Goal: Contribute content: Add original content to the website for others to see

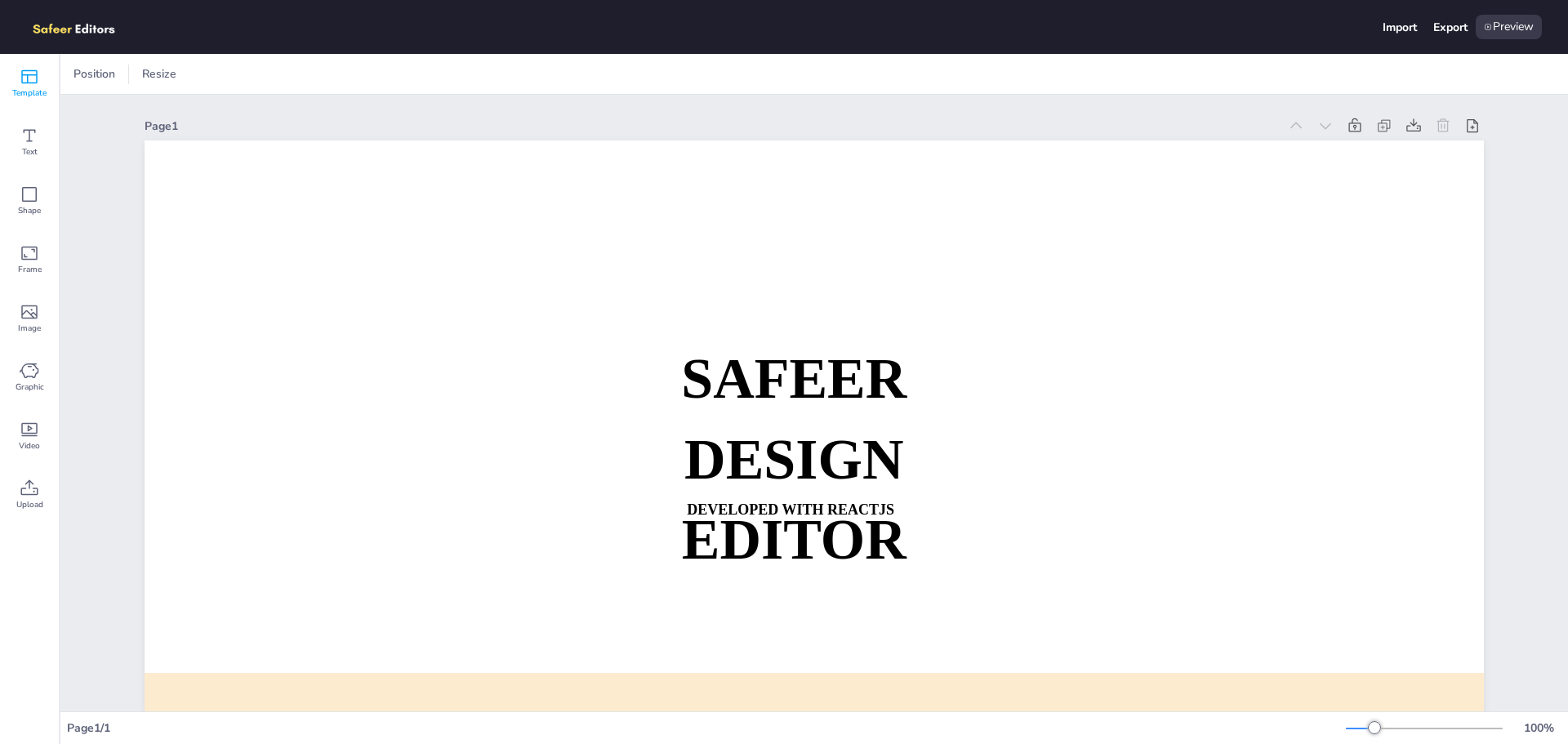
click at [44, 77] on div "Template" at bounding box center [29, 83] width 59 height 59
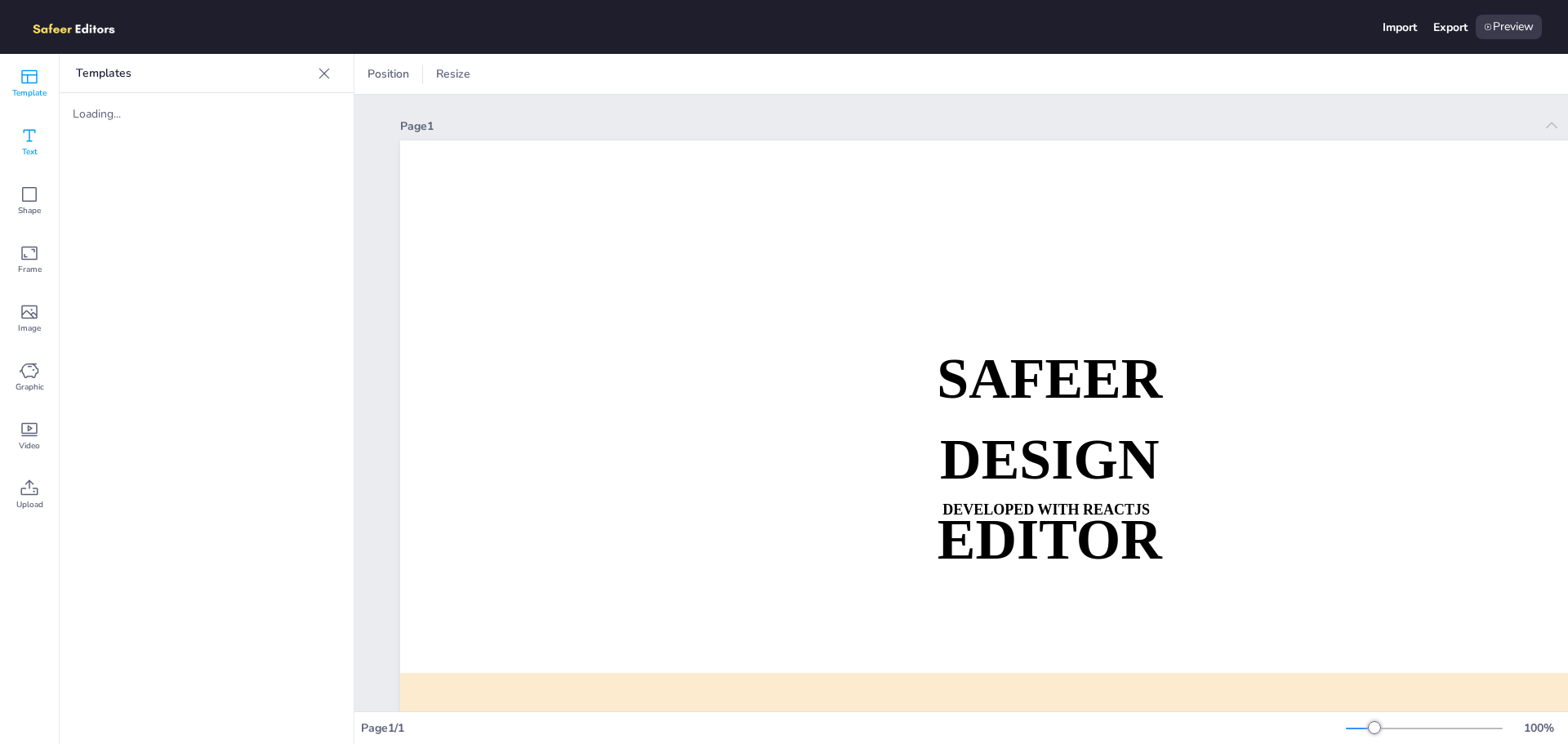
click at [23, 153] on span "Text" at bounding box center [29, 152] width 15 height 13
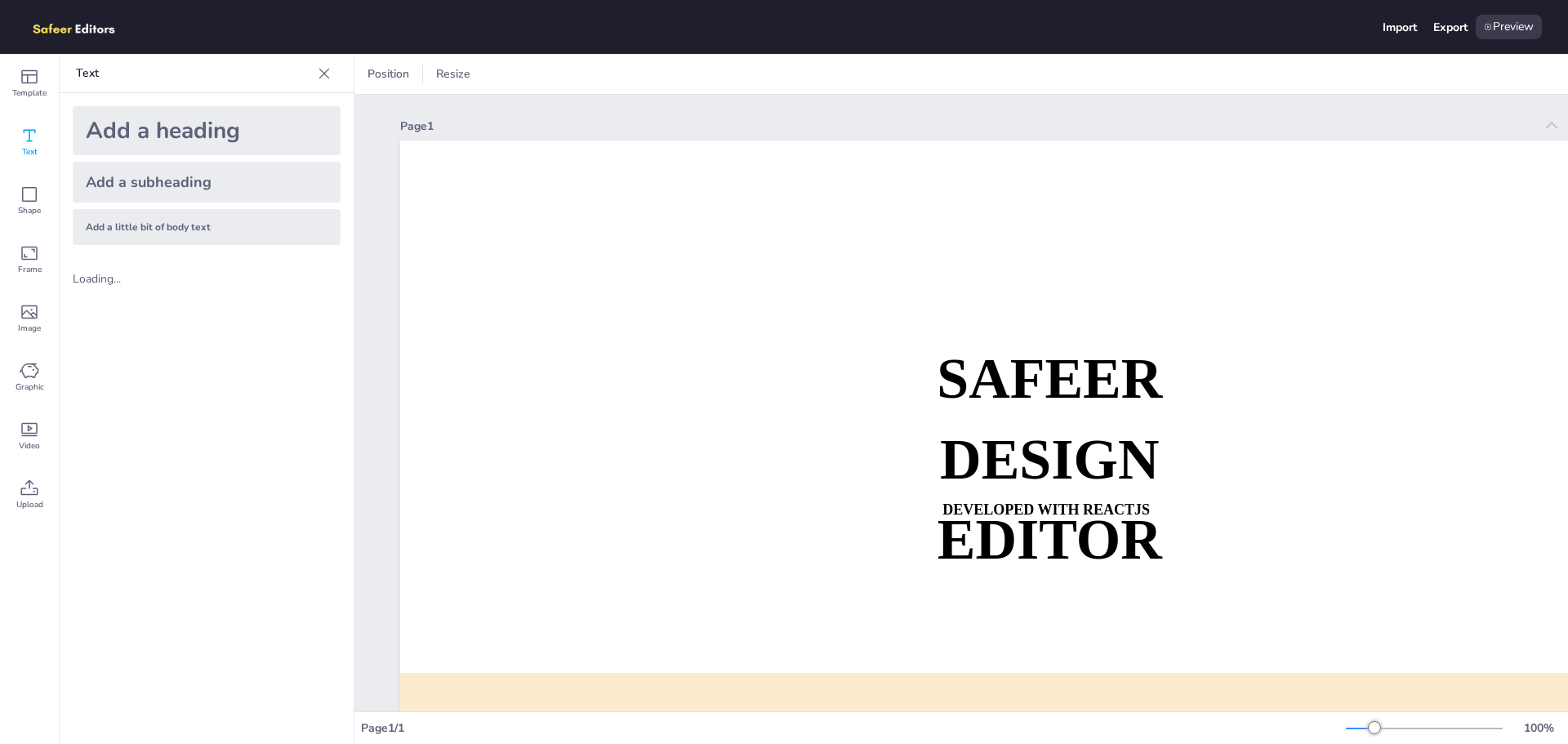
click at [161, 133] on div "Add a heading" at bounding box center [206, 131] width 268 height 49
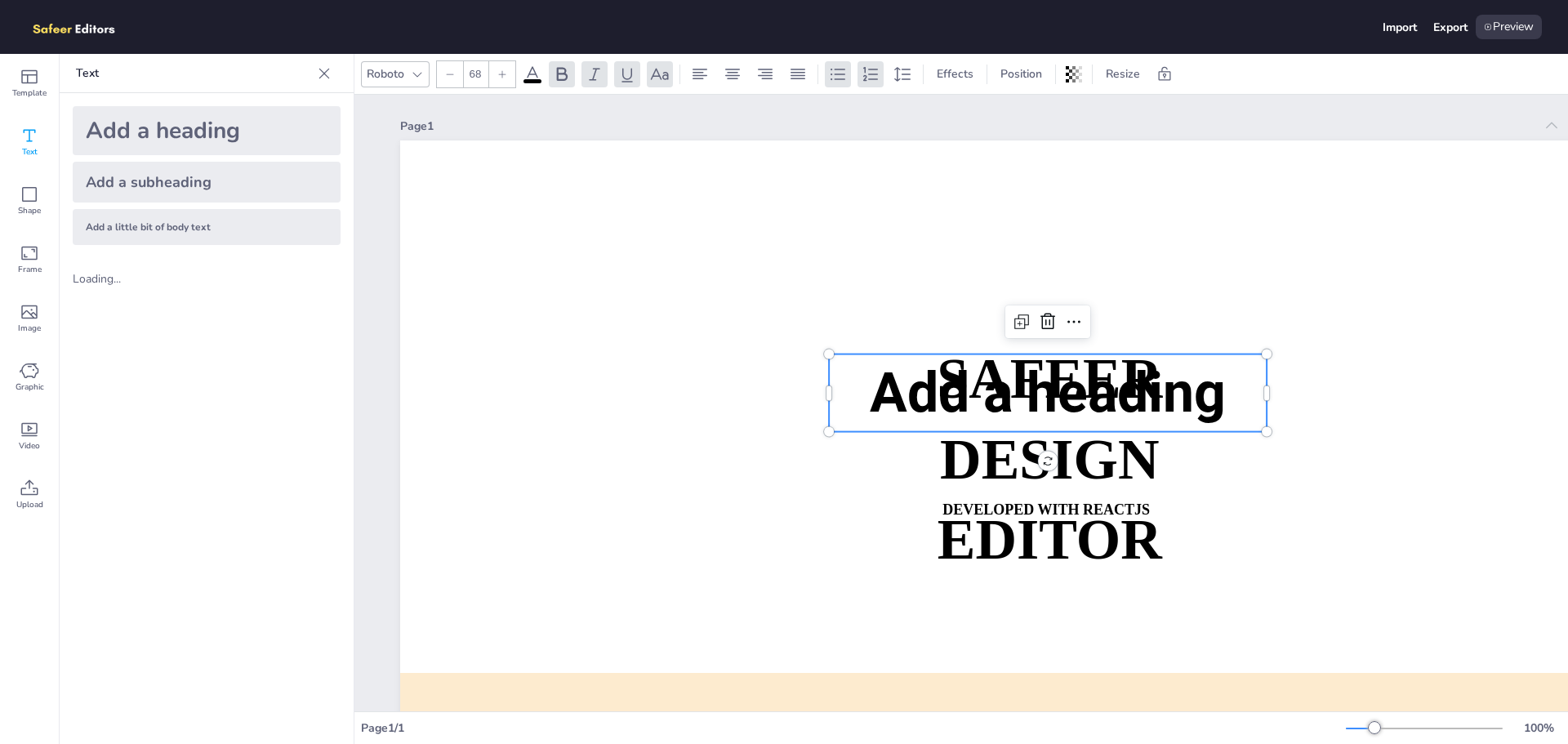
click at [1068, 378] on span "Add a heading" at bounding box center [1048, 393] width 357 height 65
click at [1068, 378] on span "Add a heading" at bounding box center [1050, 393] width 357 height 65
drag, startPoint x: 1026, startPoint y: 388, endPoint x: 967, endPoint y: 387, distance: 59.0
click at [1025, 388] on span "Add a heading" at bounding box center [1050, 393] width 357 height 65
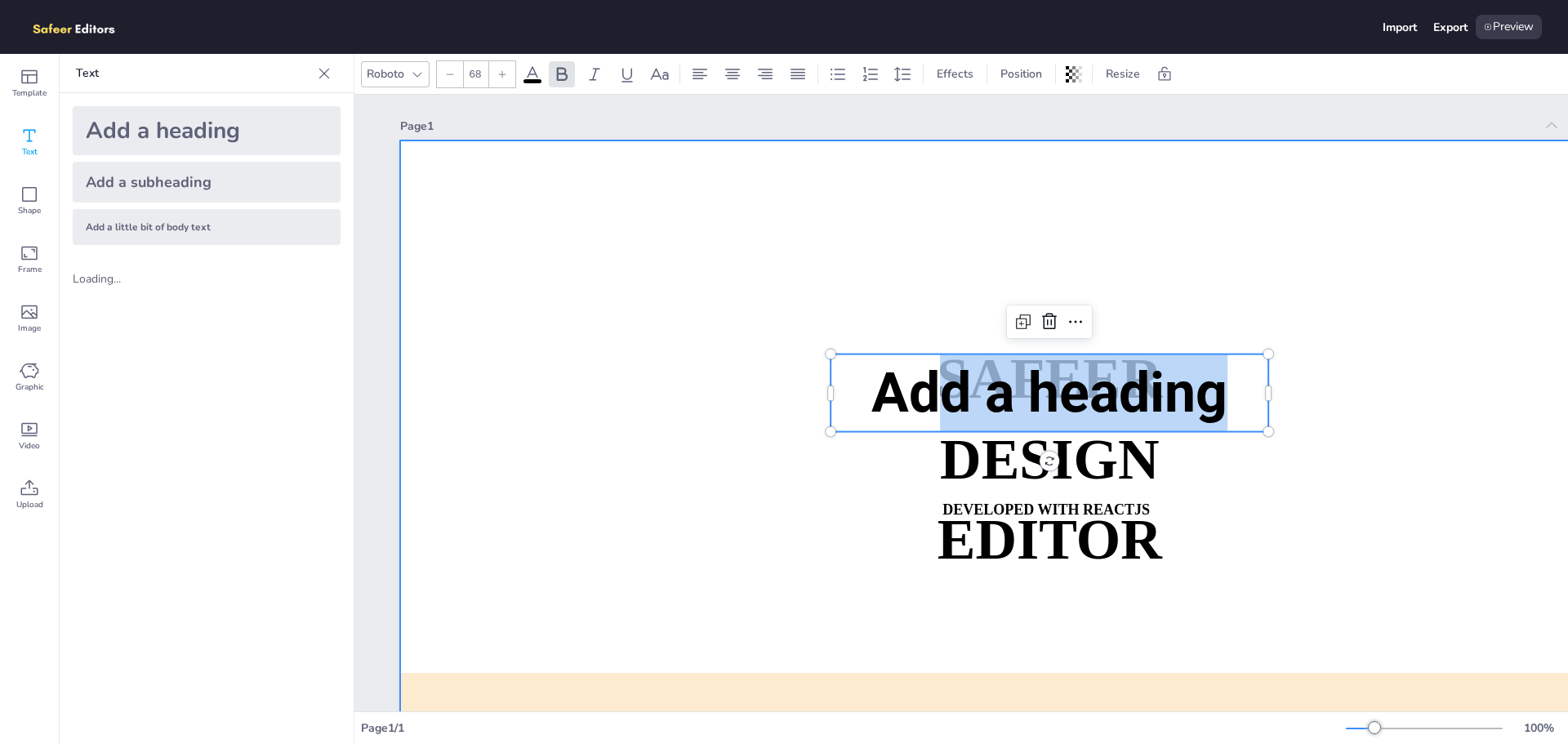
drag, startPoint x: 940, startPoint y: 387, endPoint x: 791, endPoint y: 292, distance: 176.7
click at [791, 292] on div "SAFEER DESIGN EDITOR DEVELOPED WITH REACTJS WHATSAPP: [URL][DOMAIN_NAME][PHONE_…" at bounding box center [1070, 518] width 1340 height 755
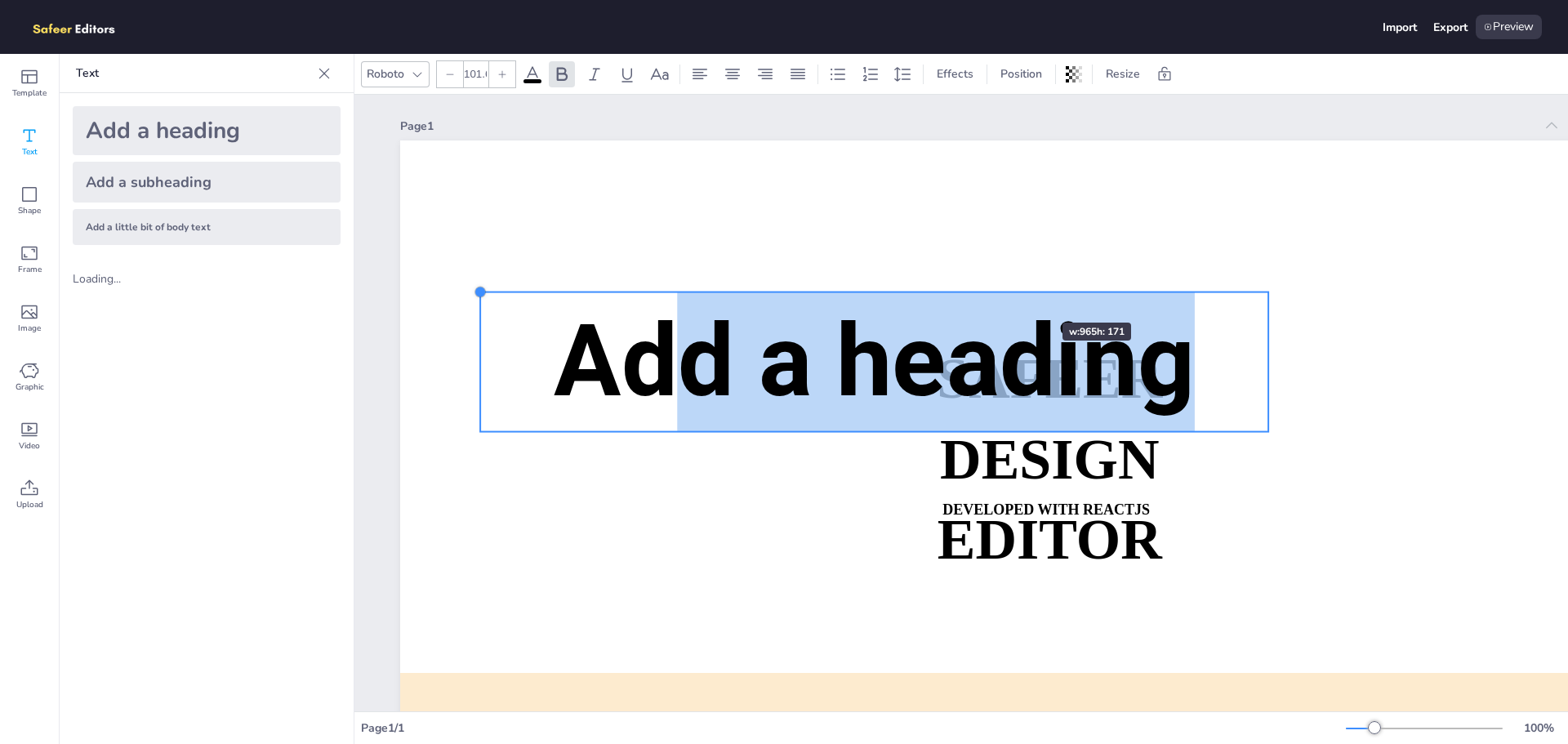
drag, startPoint x: 830, startPoint y: 356, endPoint x: 1085, endPoint y: 319, distance: 257.7
click at [1085, 319] on div "SAFEER DESIGN EDITOR DEVELOPED WITH REACTJS WHATSAPP: [URL][DOMAIN_NAME][PHONE_…" at bounding box center [1070, 518] width 1340 height 755
type input "100.2"
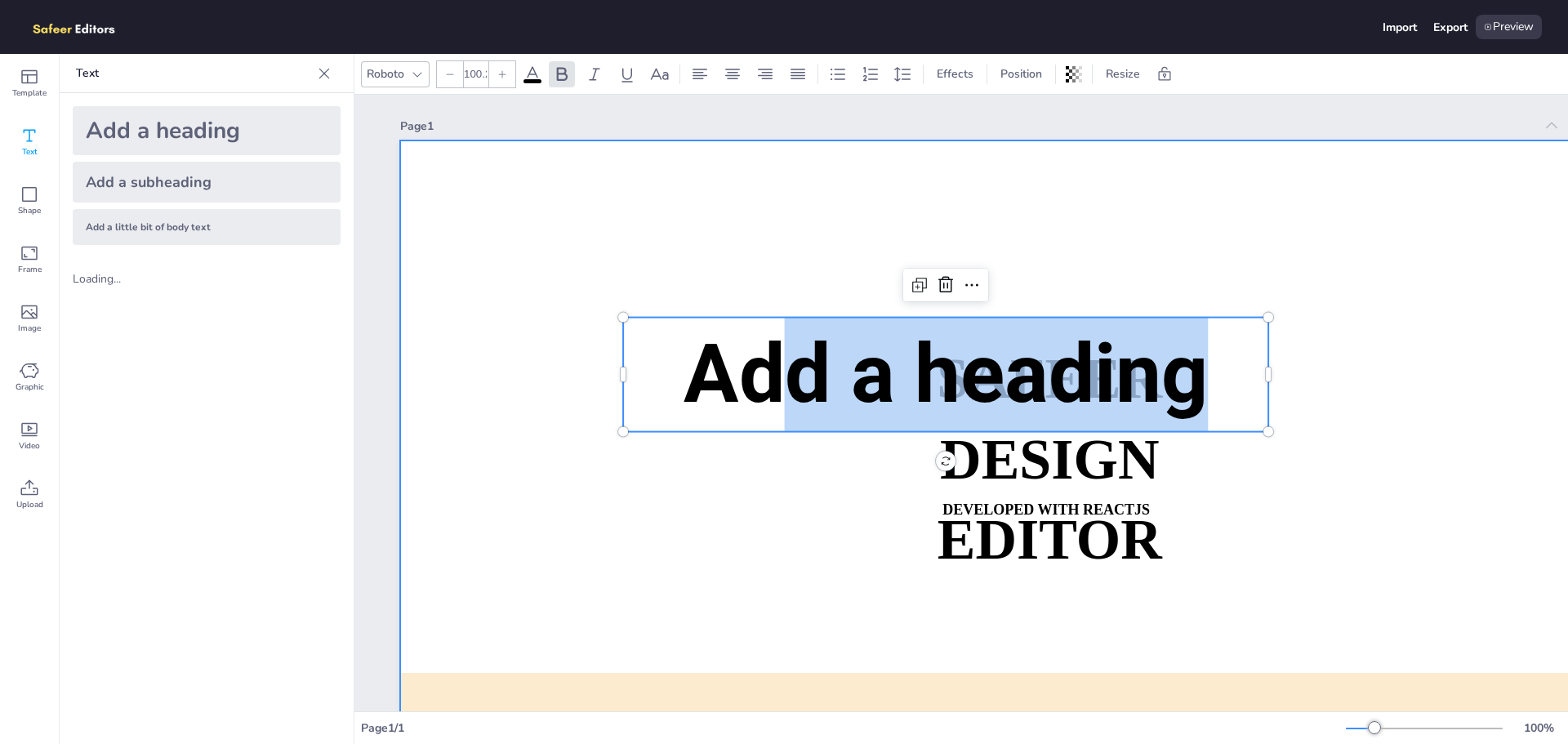
click at [831, 221] on div at bounding box center [1070, 518] width 1340 height 755
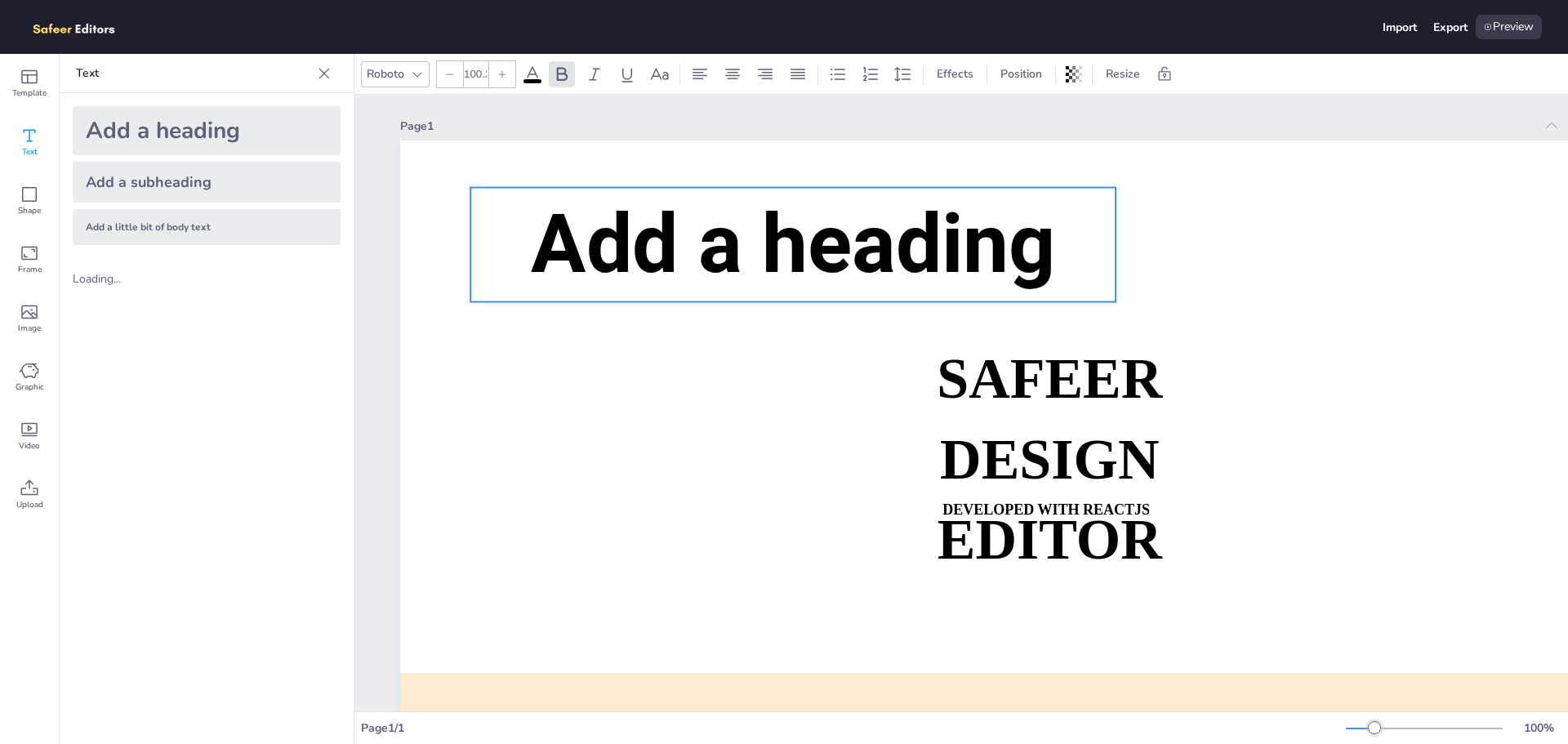
drag, startPoint x: 685, startPoint y: 337, endPoint x: 529, endPoint y: 201, distance: 207.0
click at [529, 201] on p "Add a heading" at bounding box center [793, 245] width 645 height 114
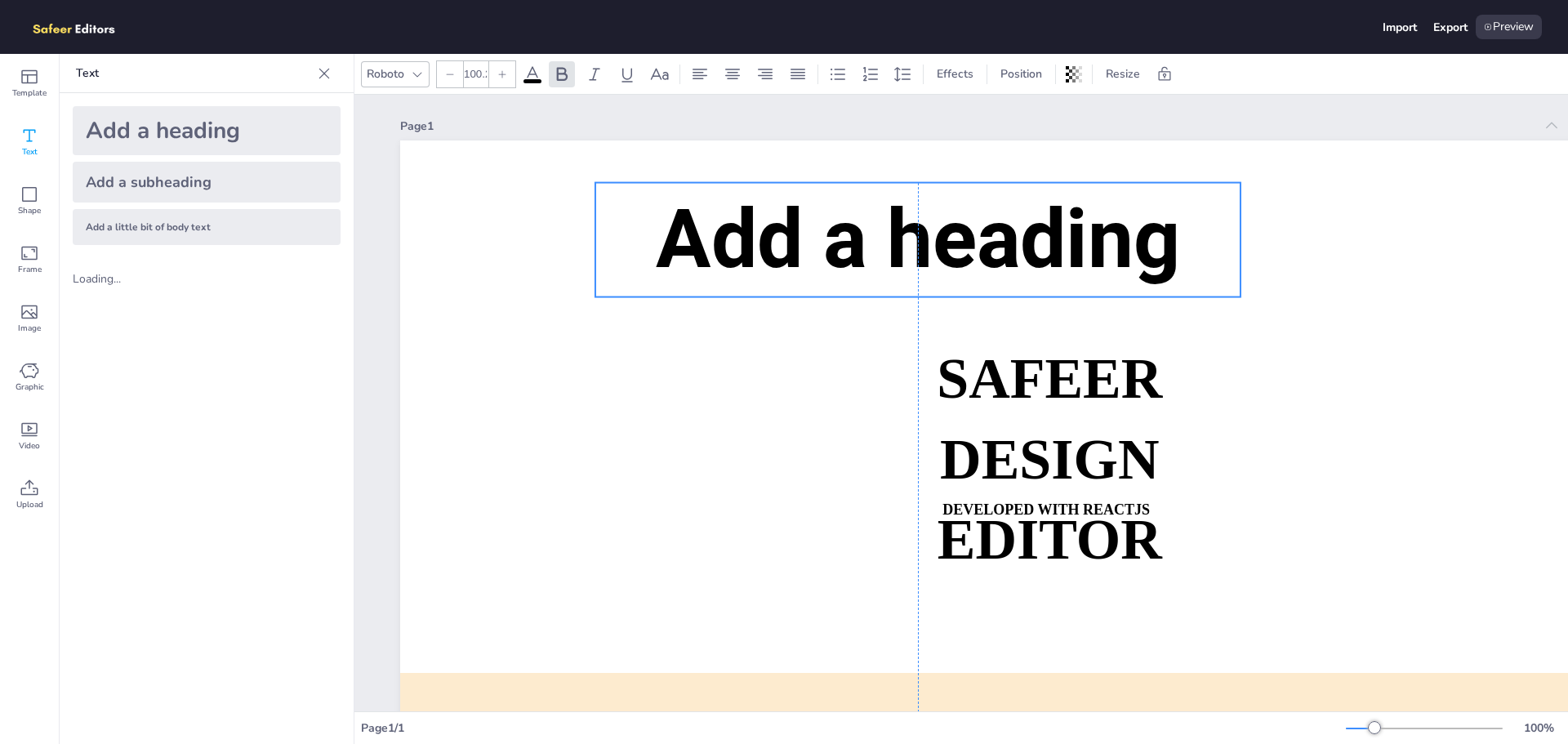
drag, startPoint x: 716, startPoint y: 221, endPoint x: 841, endPoint y: 223, distance: 125.0
click at [841, 223] on span "Add a heading" at bounding box center [919, 239] width 525 height 96
click at [34, 193] on icon at bounding box center [29, 194] width 19 height 19
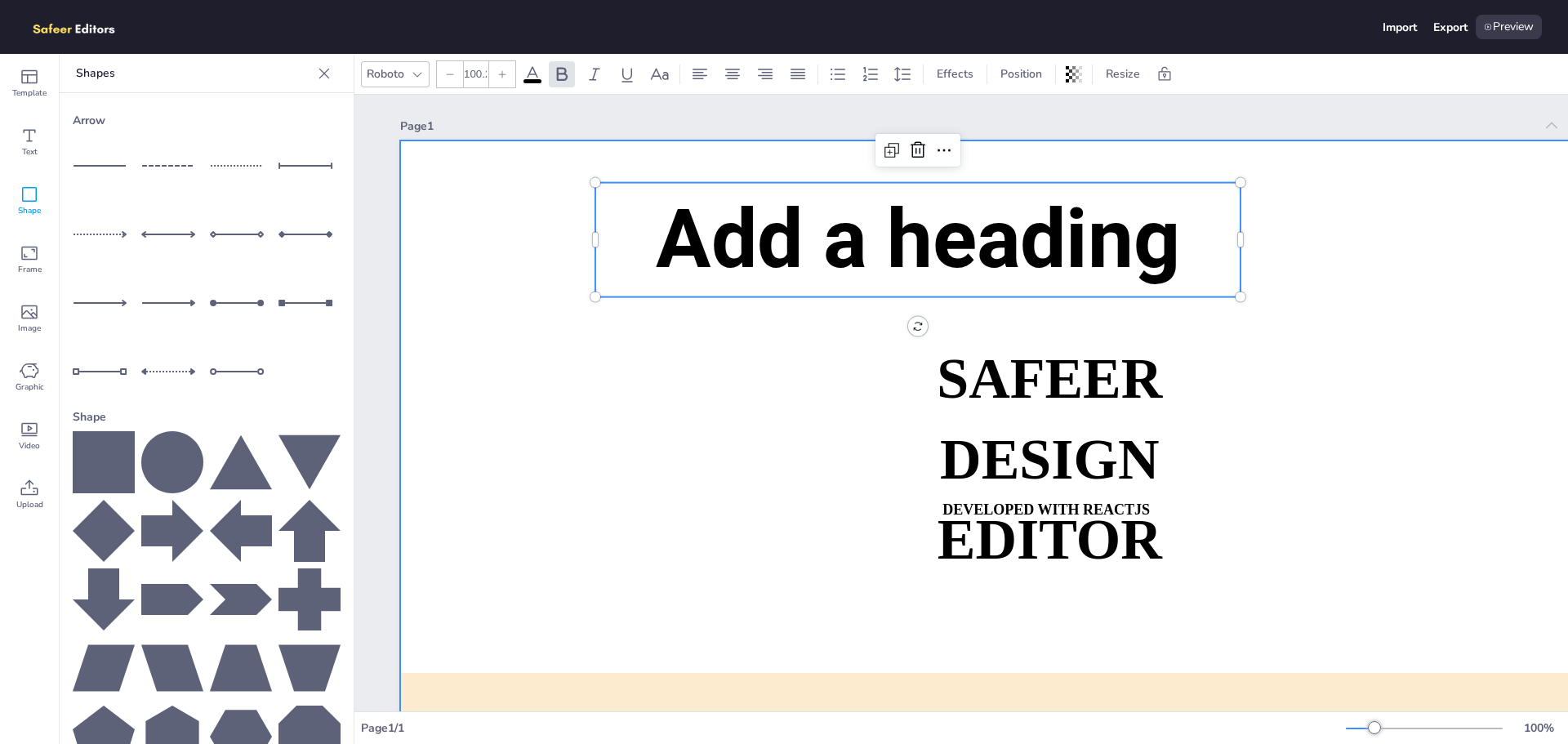
drag, startPoint x: 183, startPoint y: 453, endPoint x: 749, endPoint y: 438, distance: 566.2
click at [749, 438] on div "Template Text Shape Frame Image Graphic Video Upload Shapes Arrow Shape Upload …" at bounding box center [784, 398] width 1568 height 690
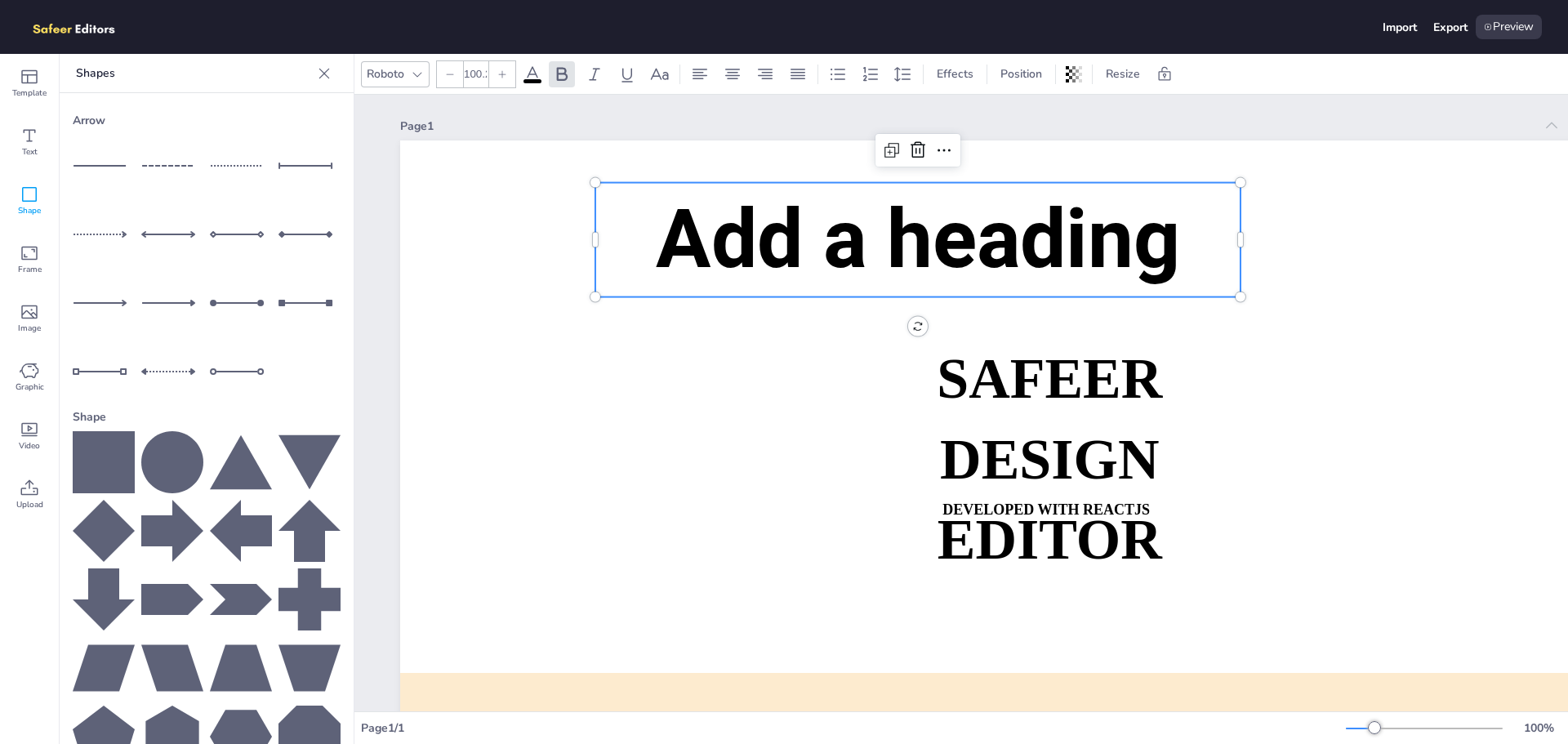
click at [148, 443] on icon at bounding box center [172, 462] width 62 height 62
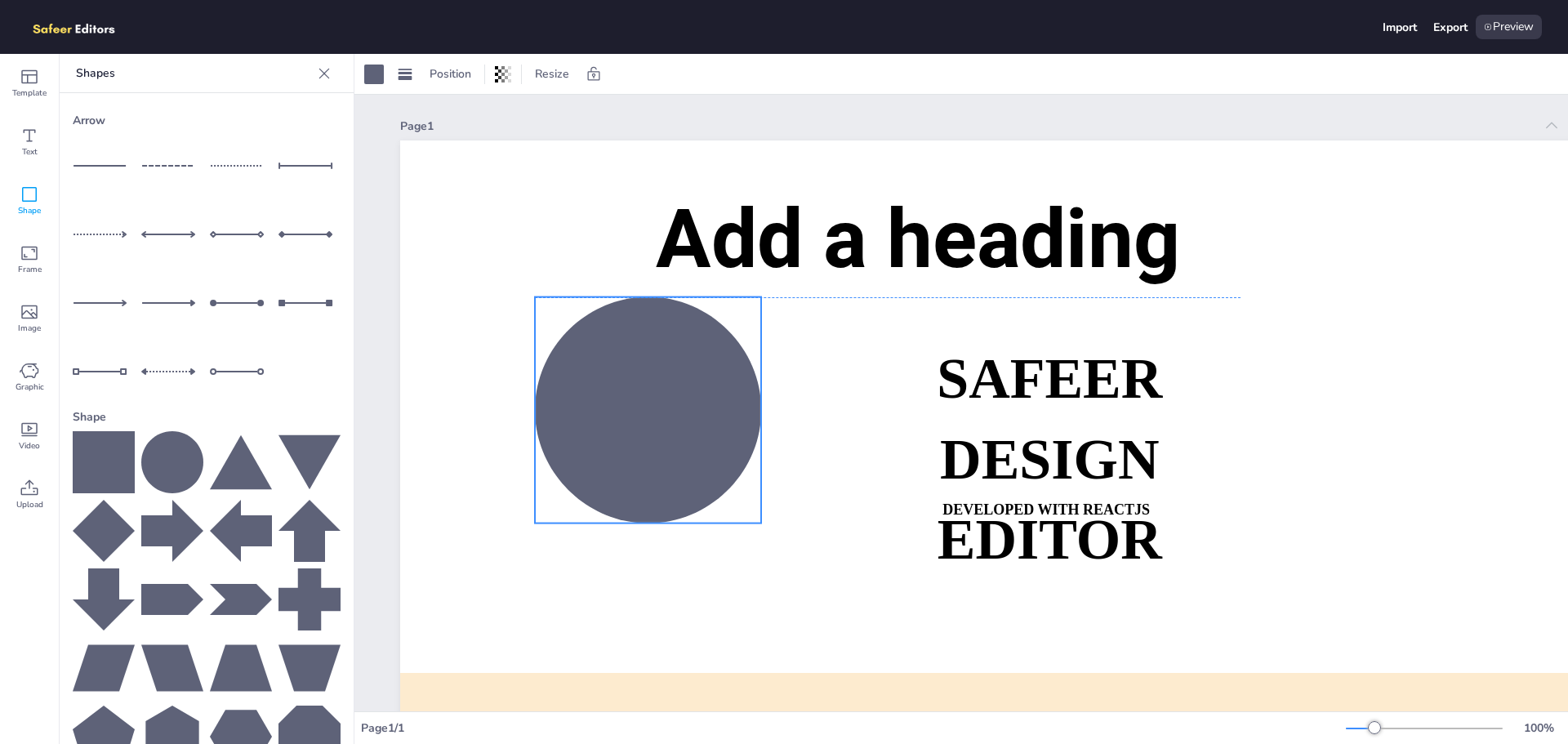
drag, startPoint x: 997, startPoint y: 556, endPoint x: 588, endPoint y: 386, distance: 442.9
click at [588, 386] on div at bounding box center [649, 410] width 227 height 226
click at [13, 317] on div "Image" at bounding box center [29, 319] width 59 height 59
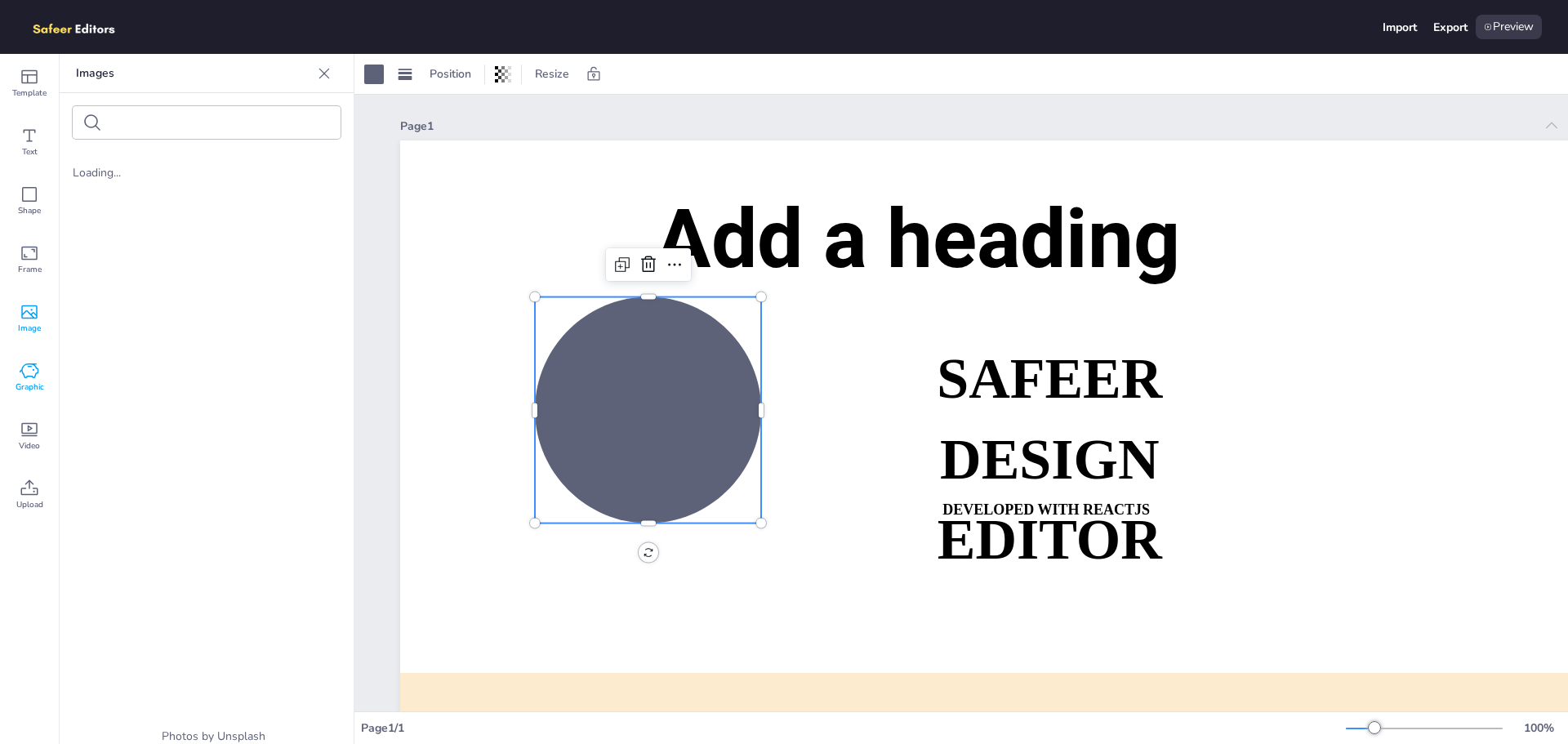
click at [32, 372] on icon at bounding box center [29, 370] width 19 height 19
click at [37, 442] on span "Video" at bounding box center [29, 446] width 21 height 13
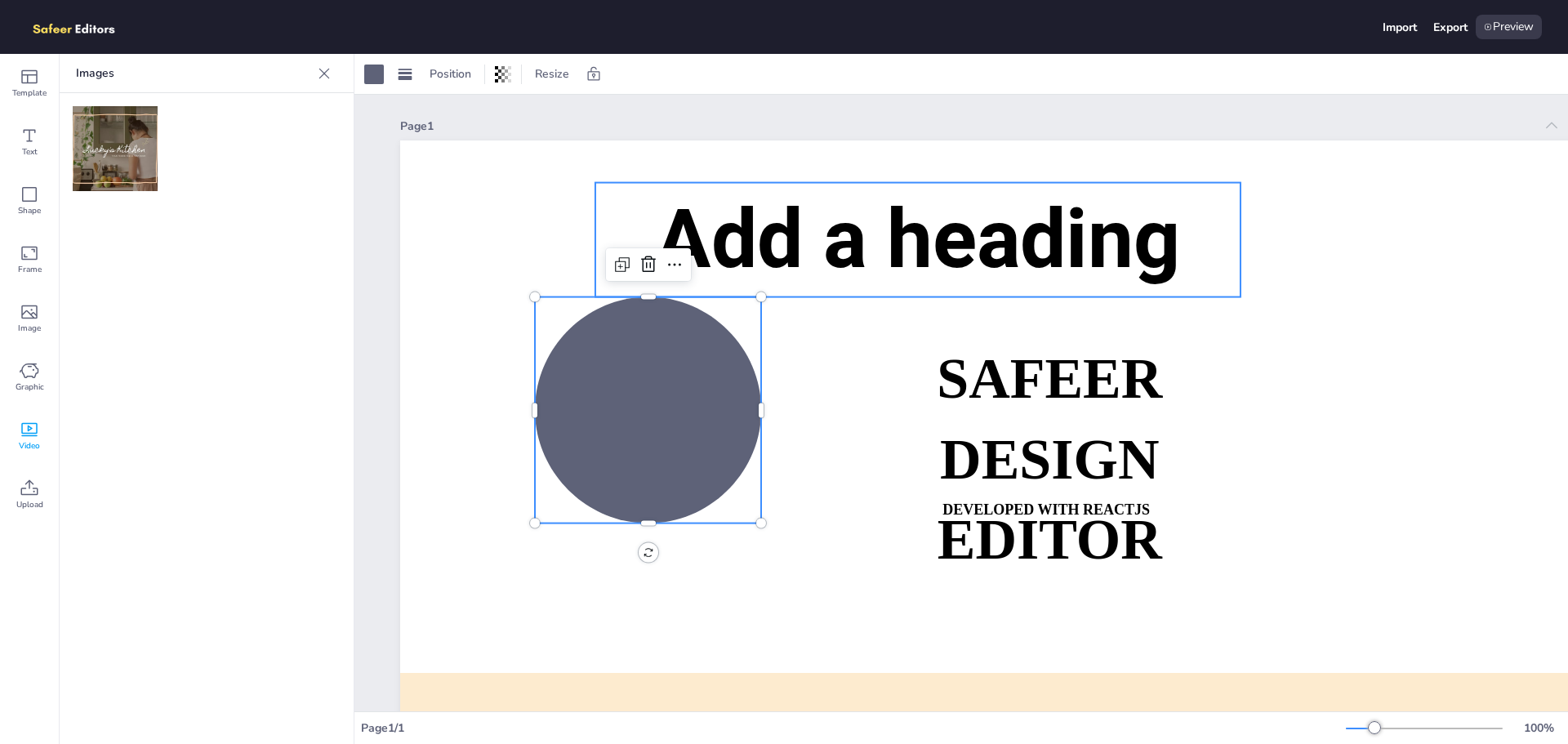
drag, startPoint x: 106, startPoint y: 146, endPoint x: 416, endPoint y: 193, distance: 313.5
click at [772, 198] on div "Template Text Shape Frame Image Graphic Video Upload Images Upload Images Uploa…" at bounding box center [784, 398] width 1568 height 690
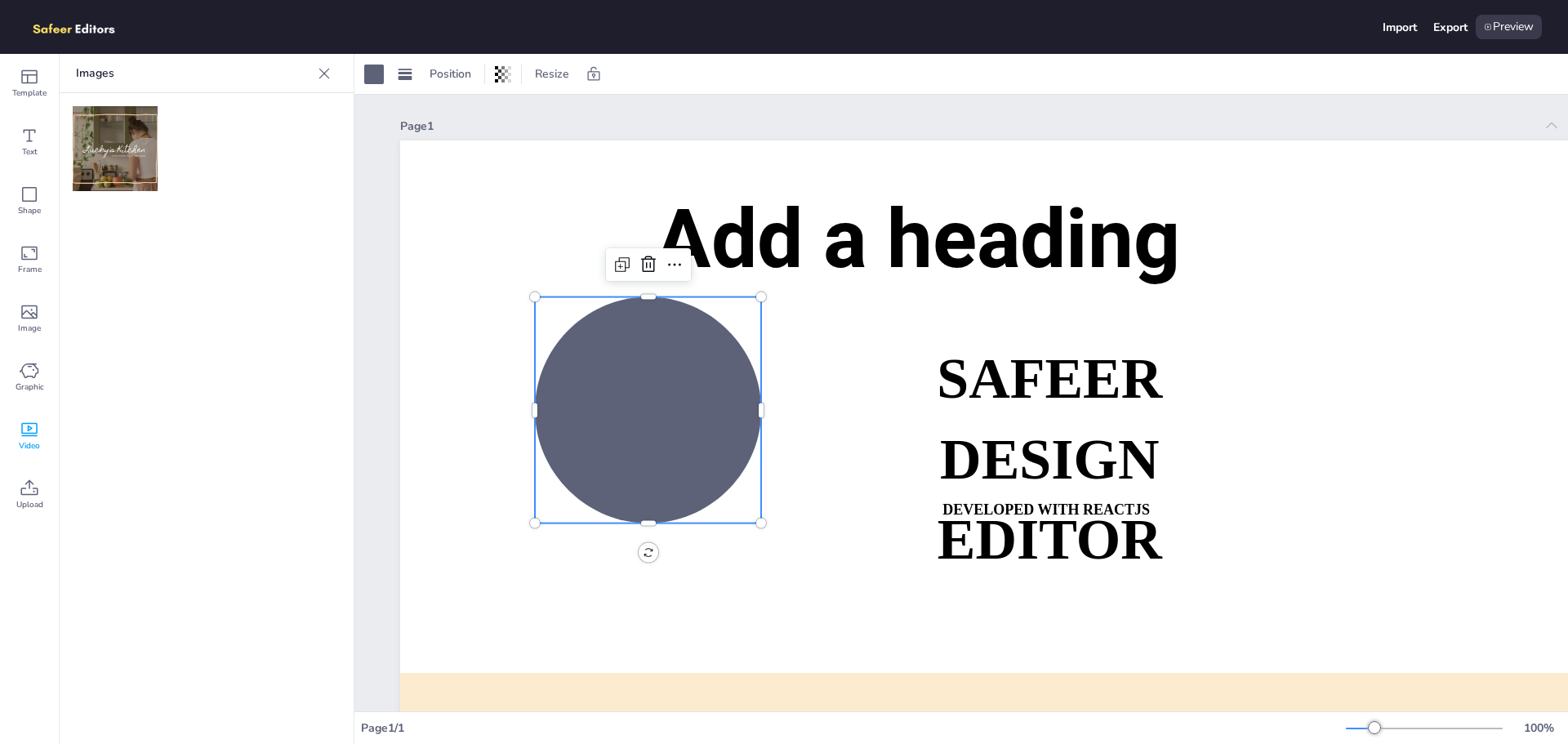
click at [120, 161] on img at bounding box center [115, 148] width 85 height 85
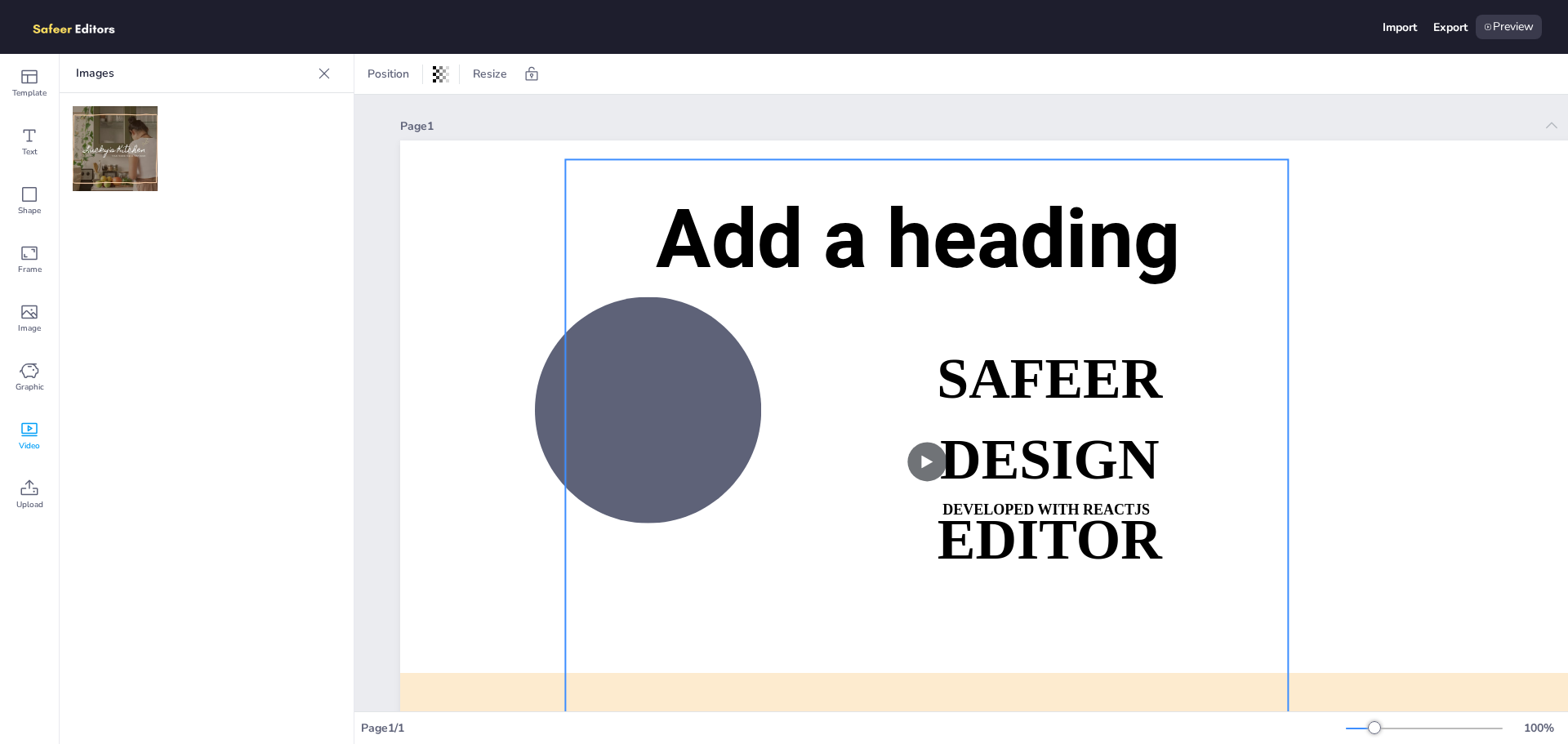
drag, startPoint x: 937, startPoint y: 229, endPoint x: 839, endPoint y: 243, distance: 99.0
click at [796, 169] on video at bounding box center [927, 461] width 723 height 604
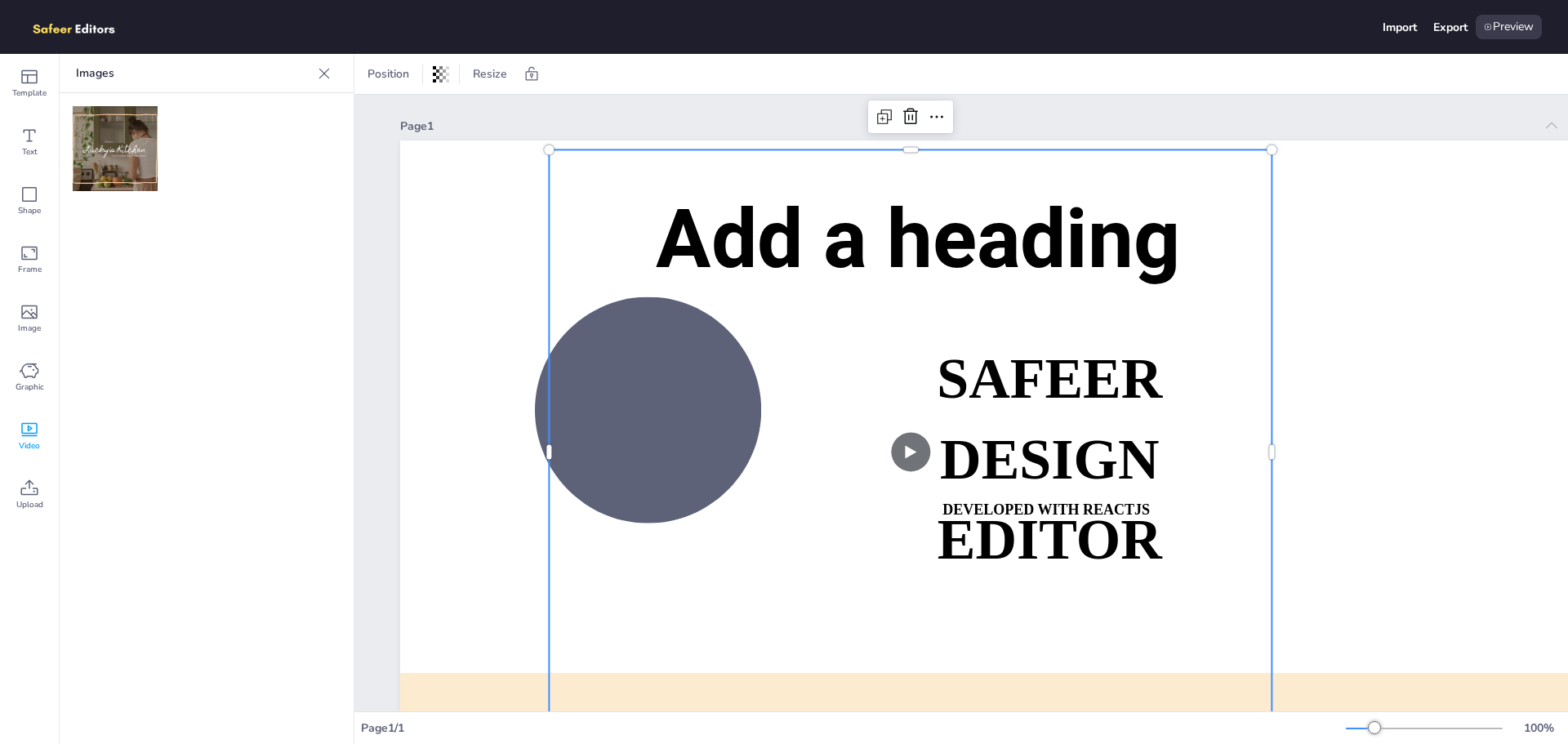
click at [905, 459] on video at bounding box center [910, 451] width 723 height 604
click at [914, 455] on video at bounding box center [910, 451] width 723 height 604
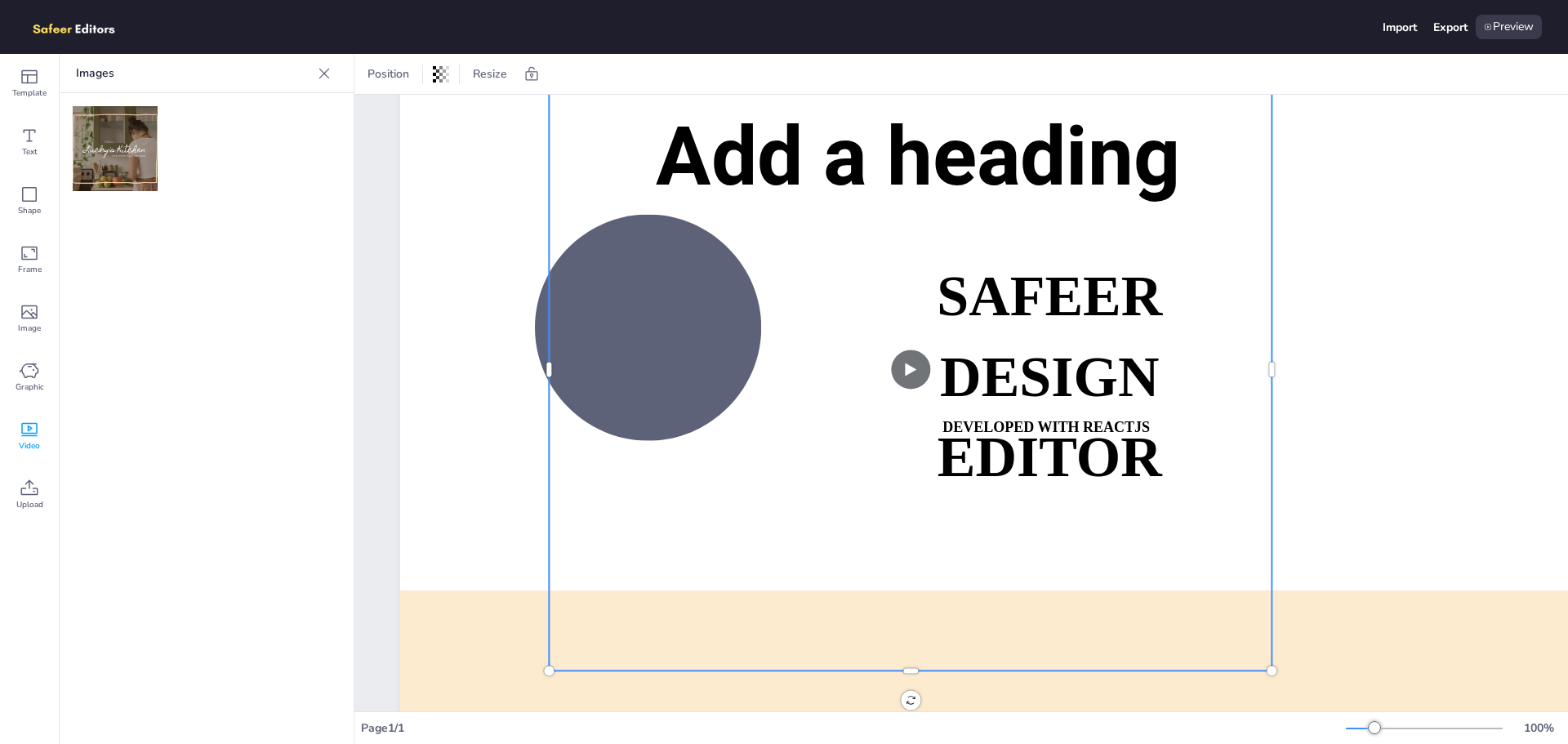
scroll to position [81, 0]
click at [907, 362] on video at bounding box center [910, 370] width 723 height 604
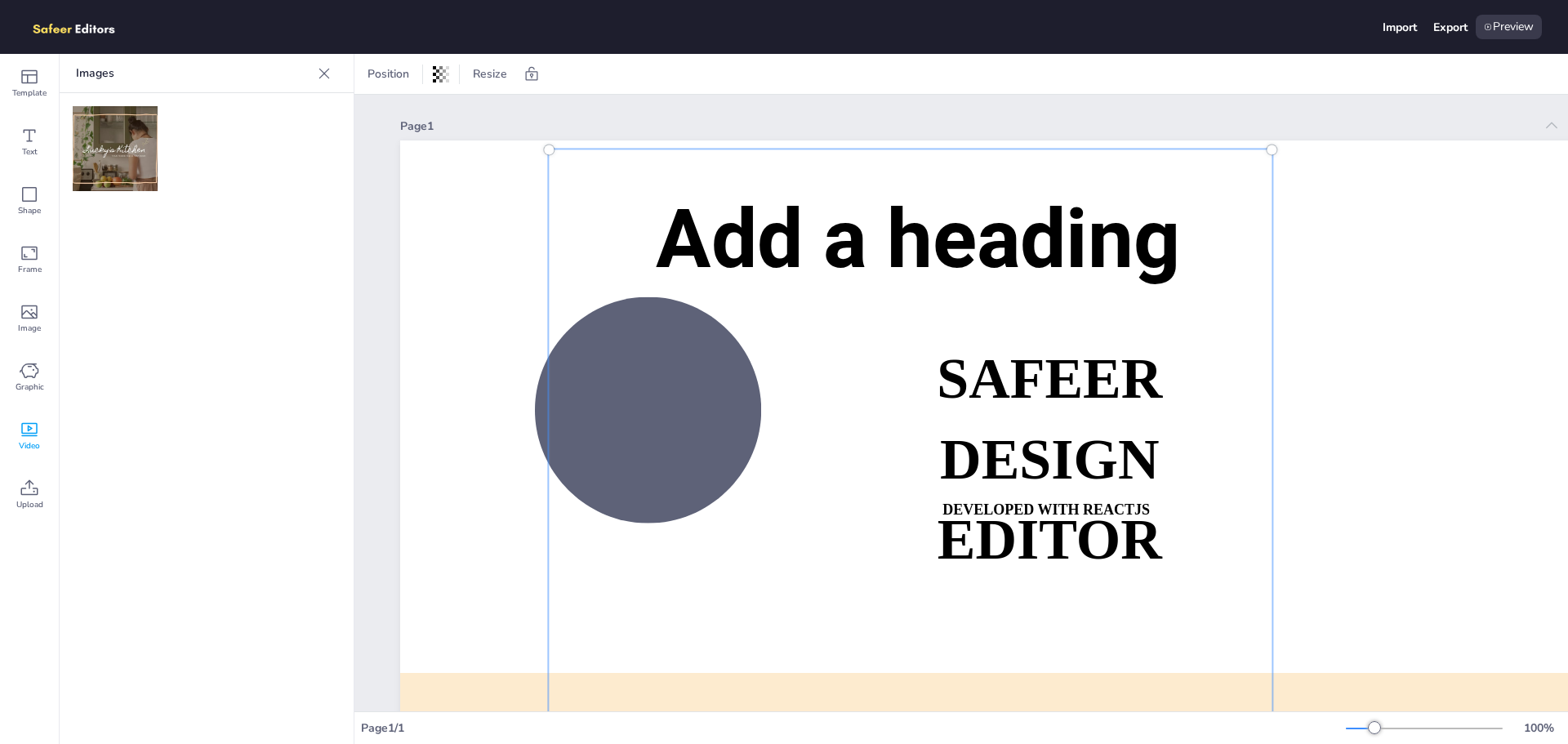
scroll to position [164, 0]
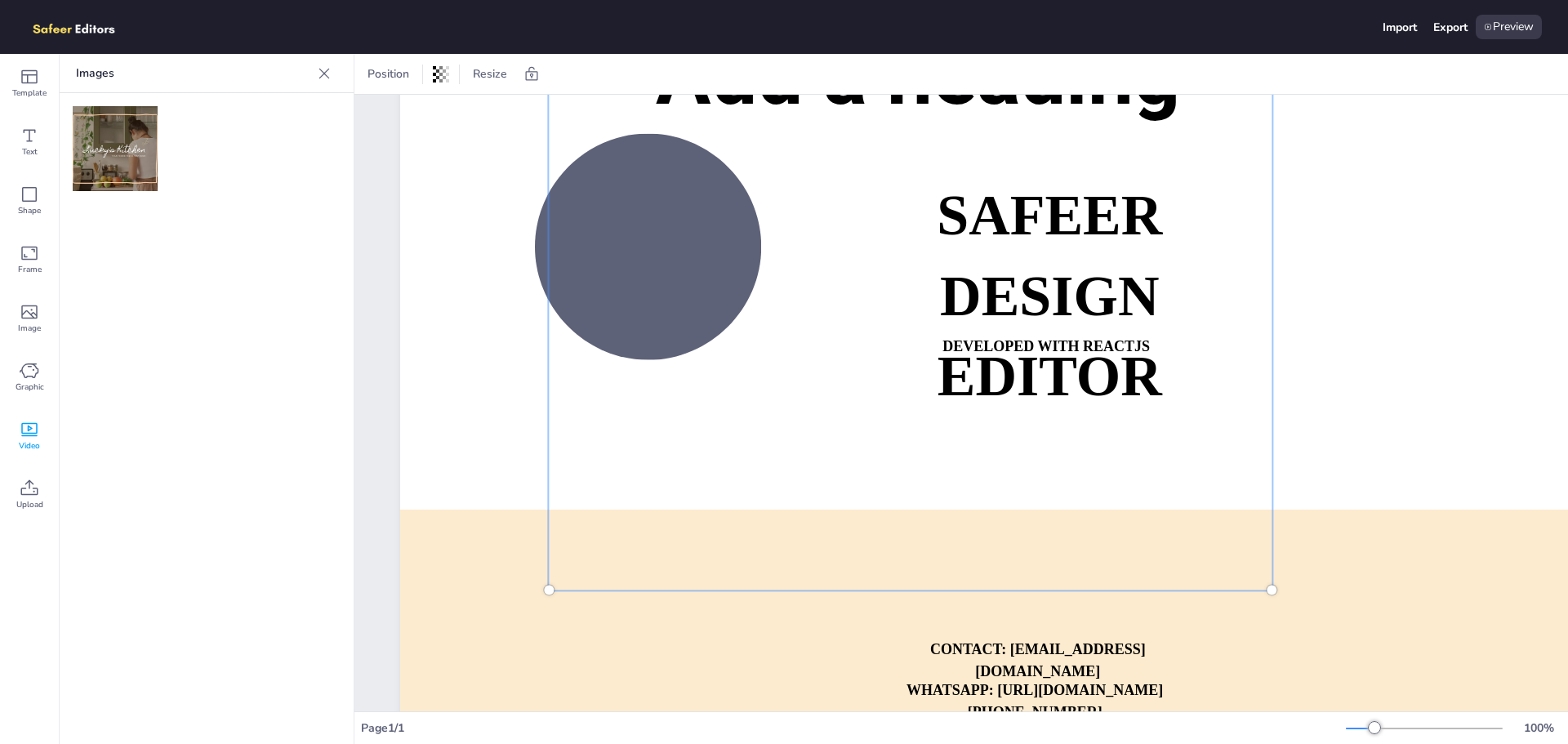
click at [549, 591] on div at bounding box center [549, 591] width 10 height 10
drag, startPoint x: 549, startPoint y: 591, endPoint x: 956, endPoint y: 351, distance: 472.5
click at [917, 366] on div at bounding box center [910, 288] width 723 height 604
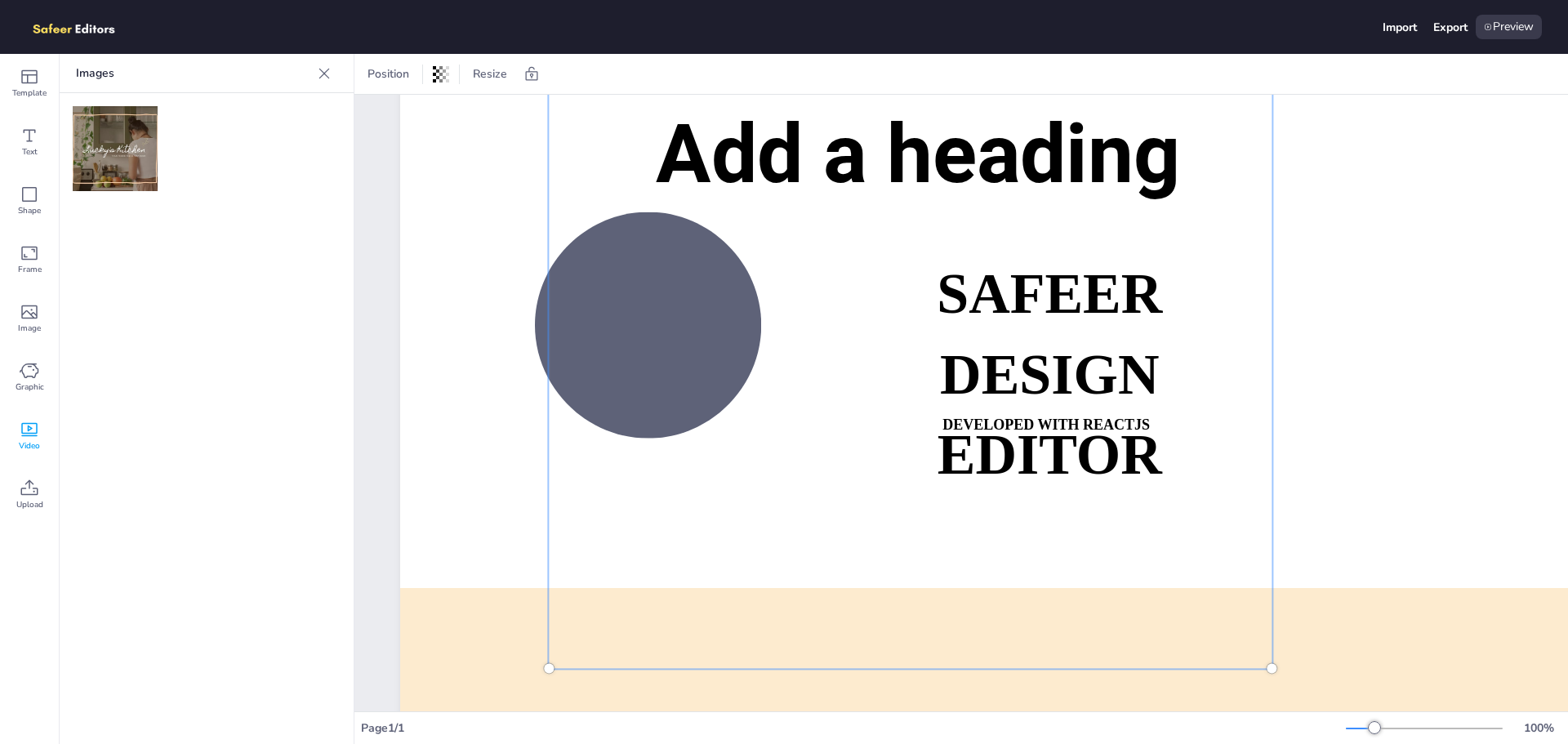
scroll to position [0, 0]
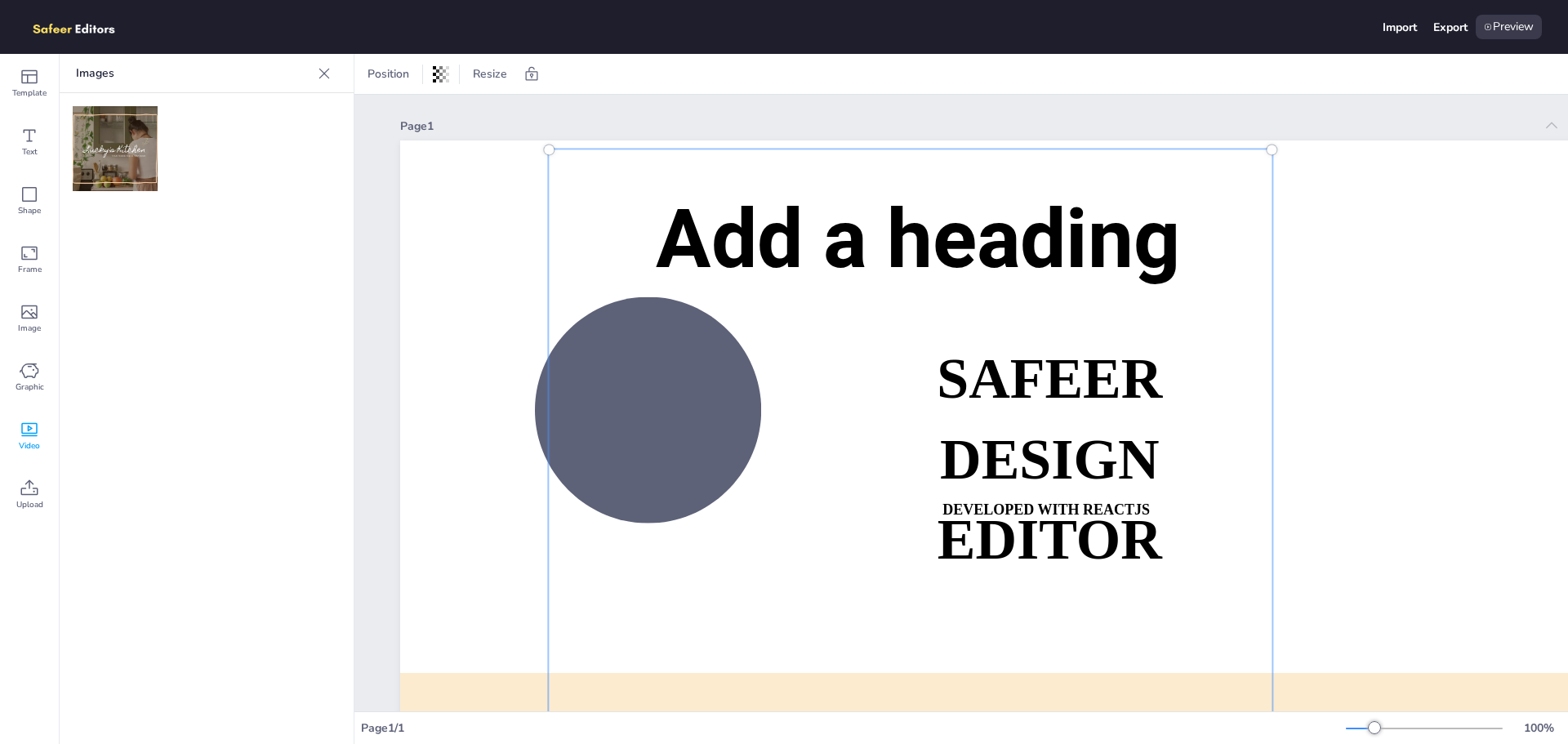
click at [984, 190] on div at bounding box center [910, 450] width 742 height 623
click at [791, 192] on div at bounding box center [910, 450] width 742 height 623
drag, startPoint x: 541, startPoint y: 142, endPoint x: 681, endPoint y: 214, distance: 157.4
click at [670, 208] on div at bounding box center [910, 451] width 723 height 604
drag, startPoint x: 817, startPoint y: 237, endPoint x: 1122, endPoint y: 195, distance: 307.9
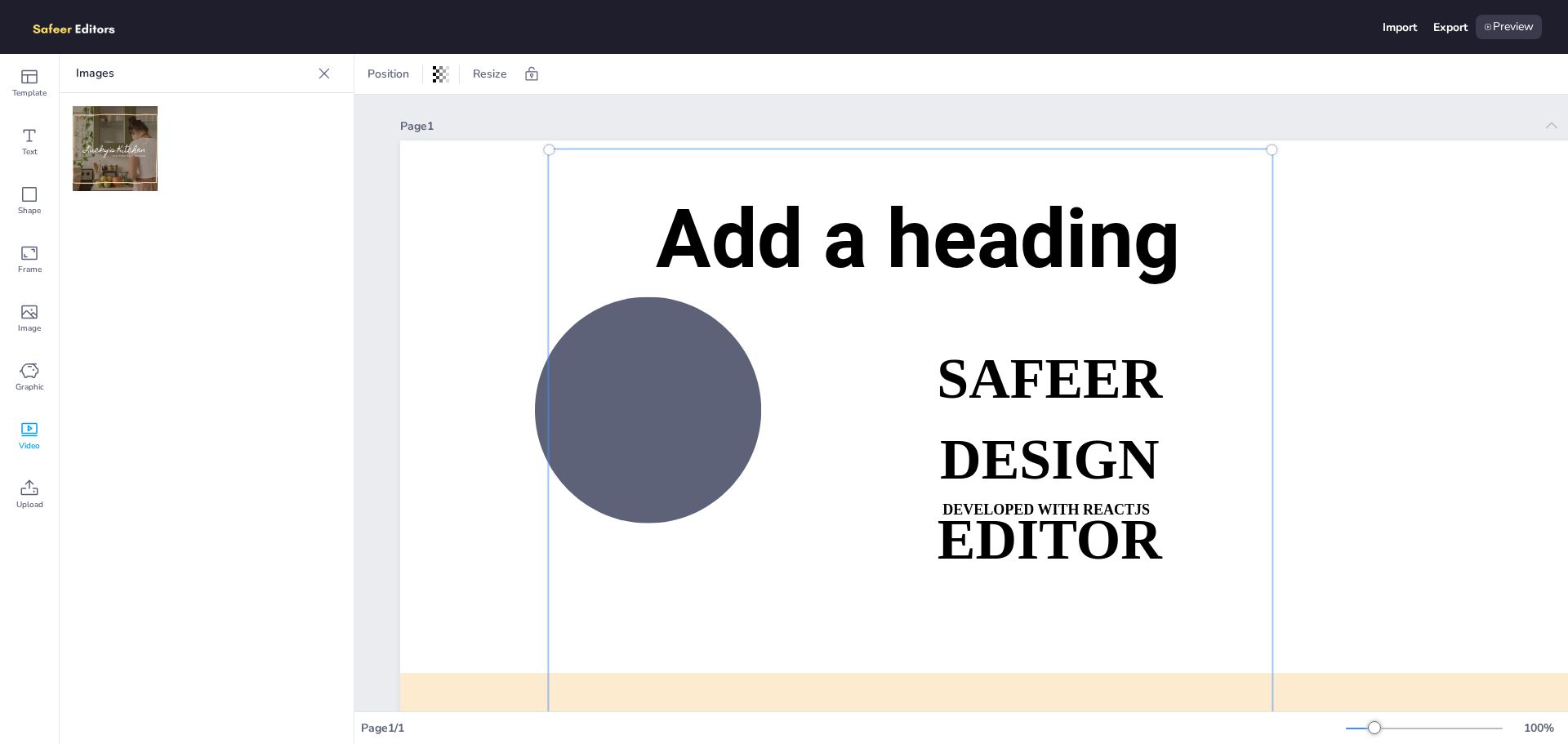
click at [1119, 195] on div at bounding box center [910, 450] width 742 height 623
drag, startPoint x: 1245, startPoint y: 185, endPoint x: 1325, endPoint y: 183, distance: 80.0
click at [1325, 183] on div "SAFEER DESIGN EDITOR DEVELOPED WITH REACTJS WHATSAPP: [URL][DOMAIN_NAME][PHONE_…" at bounding box center [1070, 518] width 1340 height 755
drag, startPoint x: 1213, startPoint y: 198, endPoint x: 1444, endPoint y: 193, distance: 231.1
click at [1442, 190] on div "SAFEER DESIGN EDITOR DEVELOPED WITH REACTJS WHATSAPP: [URL][DOMAIN_NAME][PHONE_…" at bounding box center [1070, 518] width 1340 height 755
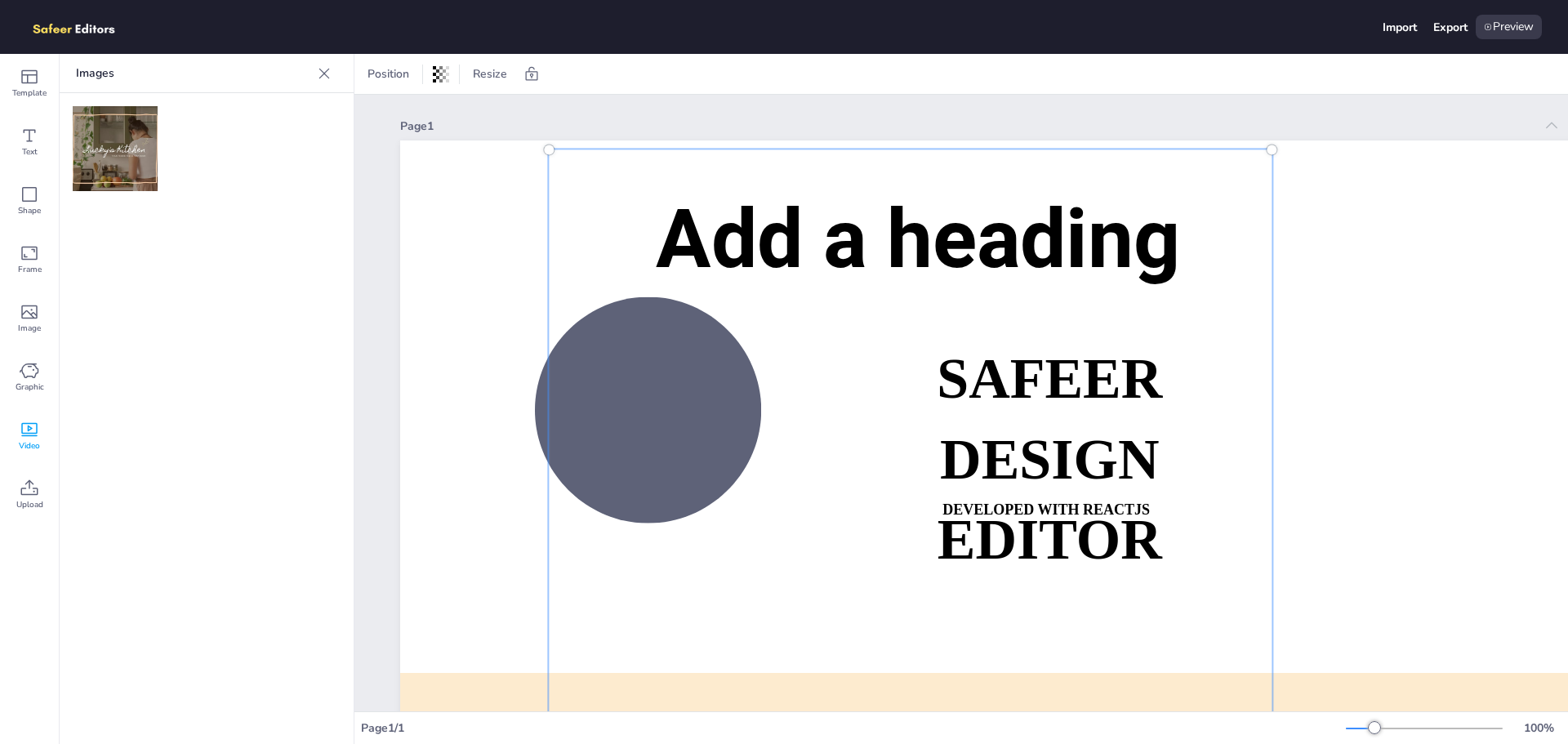
drag, startPoint x: 904, startPoint y: 326, endPoint x: 1054, endPoint y: 253, distance: 166.8
click at [1057, 253] on div at bounding box center [910, 450] width 742 height 623
drag, startPoint x: 544, startPoint y: 419, endPoint x: 446, endPoint y: 401, distance: 99.6
click at [446, 401] on div "SAFEER DESIGN EDITOR DEVELOPED WITH REACTJS WHATSAPP: [URL][DOMAIN_NAME][PHONE_…" at bounding box center [1070, 518] width 1340 height 755
drag, startPoint x: 549, startPoint y: 153, endPoint x: 719, endPoint y: 319, distance: 237.6
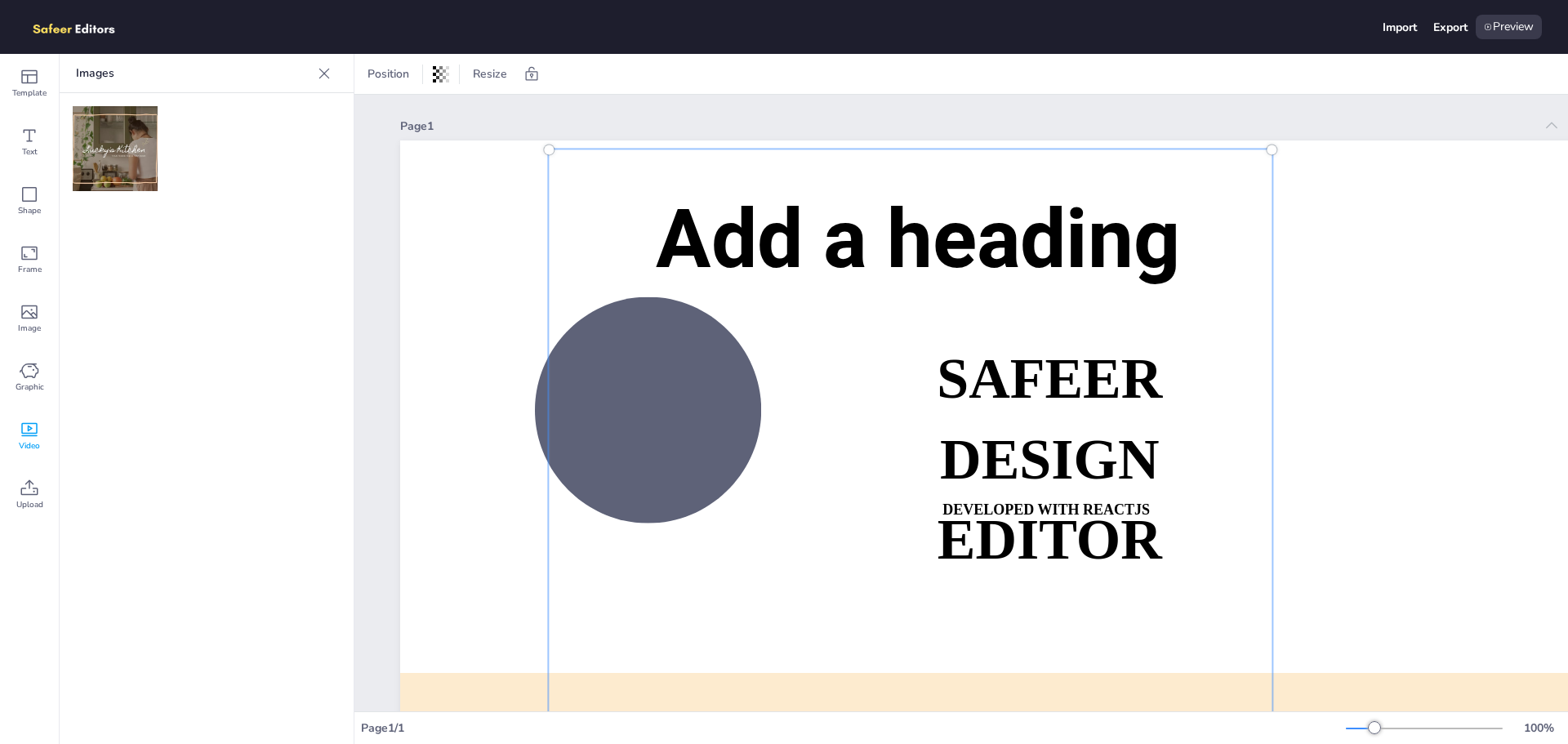
click at [719, 319] on div at bounding box center [910, 451] width 723 height 604
click at [726, 324] on div at bounding box center [910, 450] width 742 height 623
click at [49, 122] on div "Text" at bounding box center [29, 142] width 59 height 59
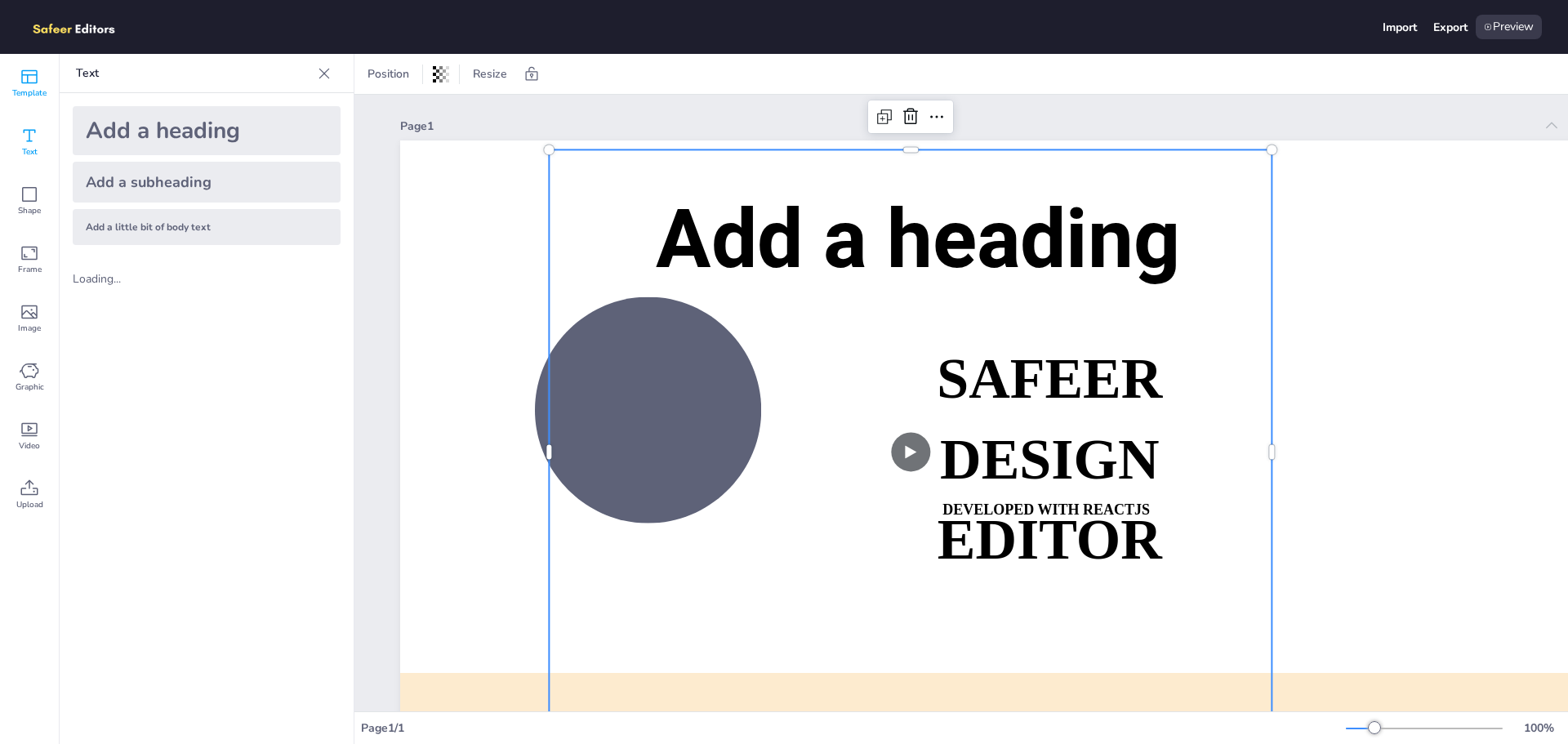
click at [32, 86] on span "Template" at bounding box center [29, 93] width 34 height 13
